Goal: Find specific page/section: Find specific page/section

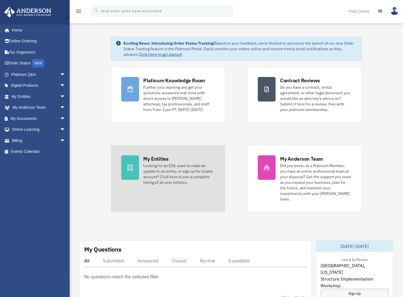
click at [161, 154] on link "My Entities Looking for an EIN, want to make an update to an entity, or sign up…" at bounding box center [168, 178] width 114 height 67
click at [162, 158] on div "My Entities" at bounding box center [155, 158] width 25 height 7
click at [132, 164] on icon at bounding box center [130, 167] width 7 height 7
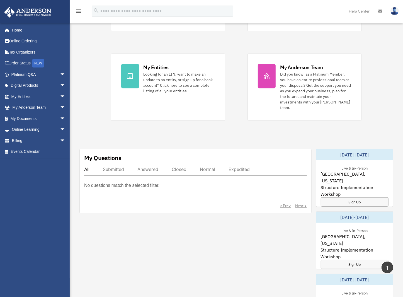
scroll to position [84, 0]
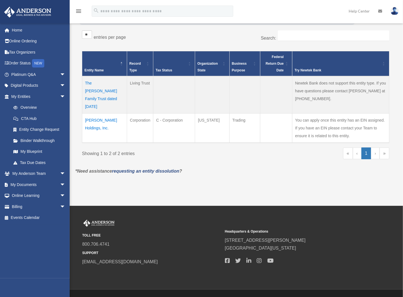
scroll to position [92, 0]
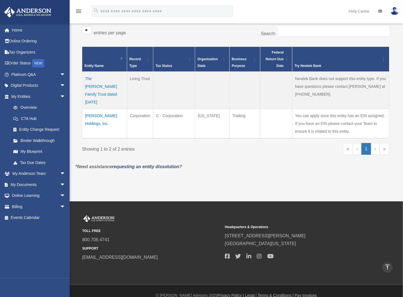
click at [97, 109] on td "[PERSON_NAME] Holdings, Inc." at bounding box center [104, 124] width 45 height 30
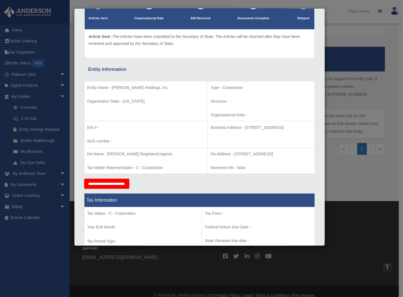
scroll to position [0, 0]
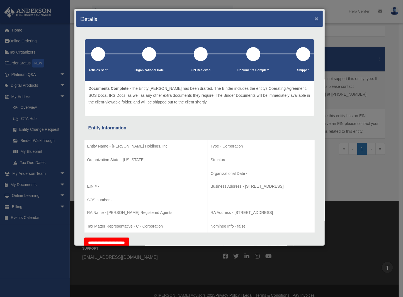
click at [315, 17] on button "×" at bounding box center [317, 19] width 4 height 6
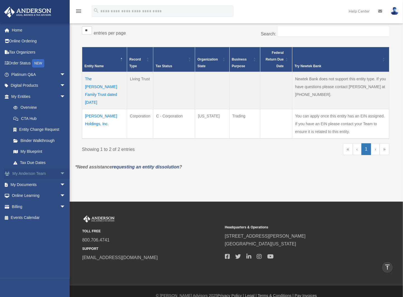
click at [37, 172] on link "My [PERSON_NAME] Team arrow_drop_down" at bounding box center [39, 173] width 70 height 11
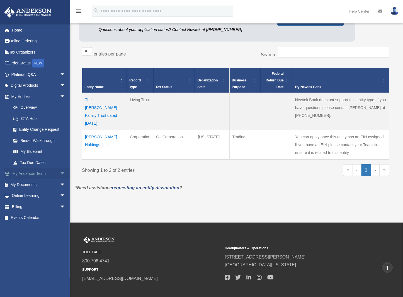
scroll to position [64, 0]
